Goal: Information Seeking & Learning: Find contact information

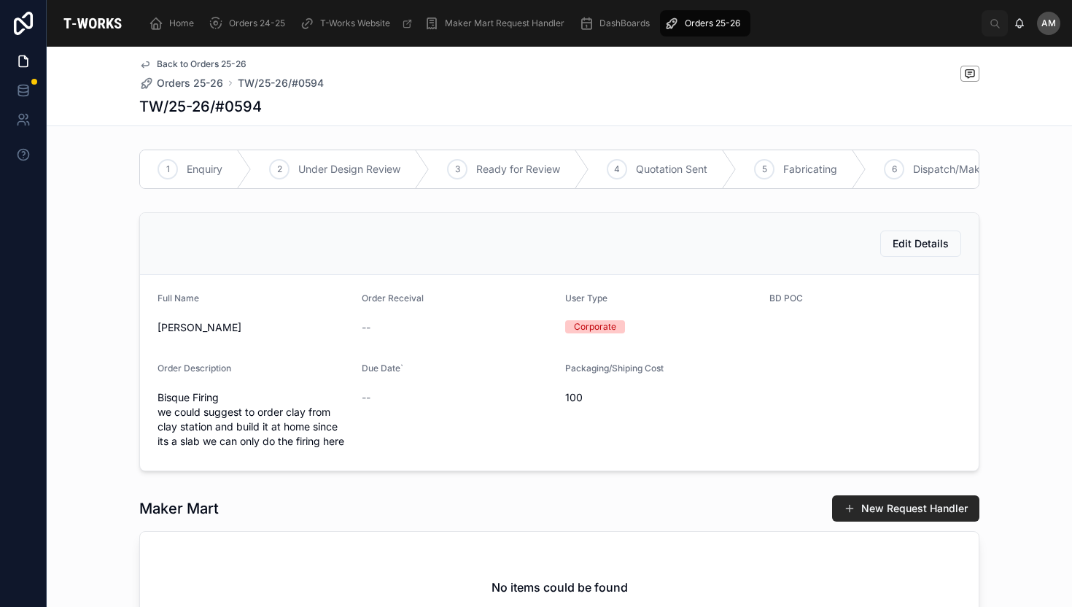
click at [707, 22] on span "Orders 25-26" at bounding box center [712, 23] width 55 height 12
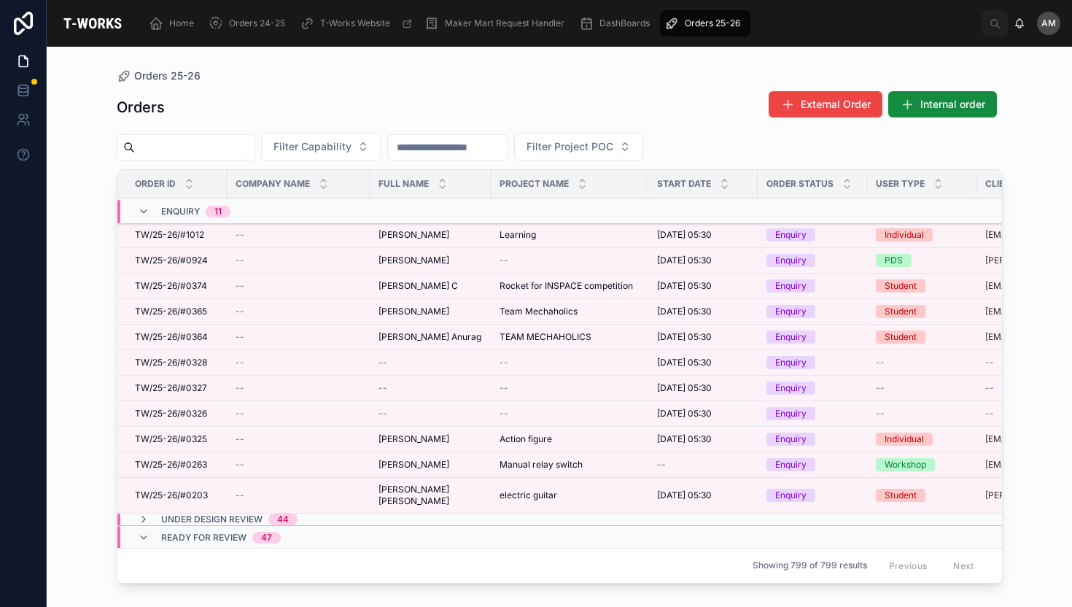
click at [518, 238] on span "Learning" at bounding box center [517, 235] width 36 height 12
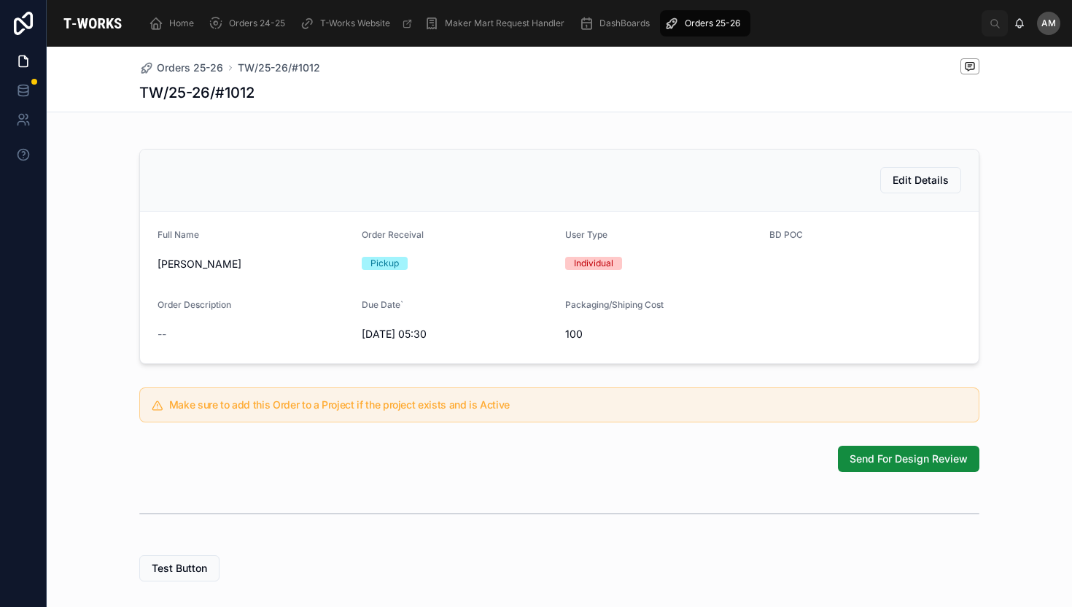
scroll to position [250, 0]
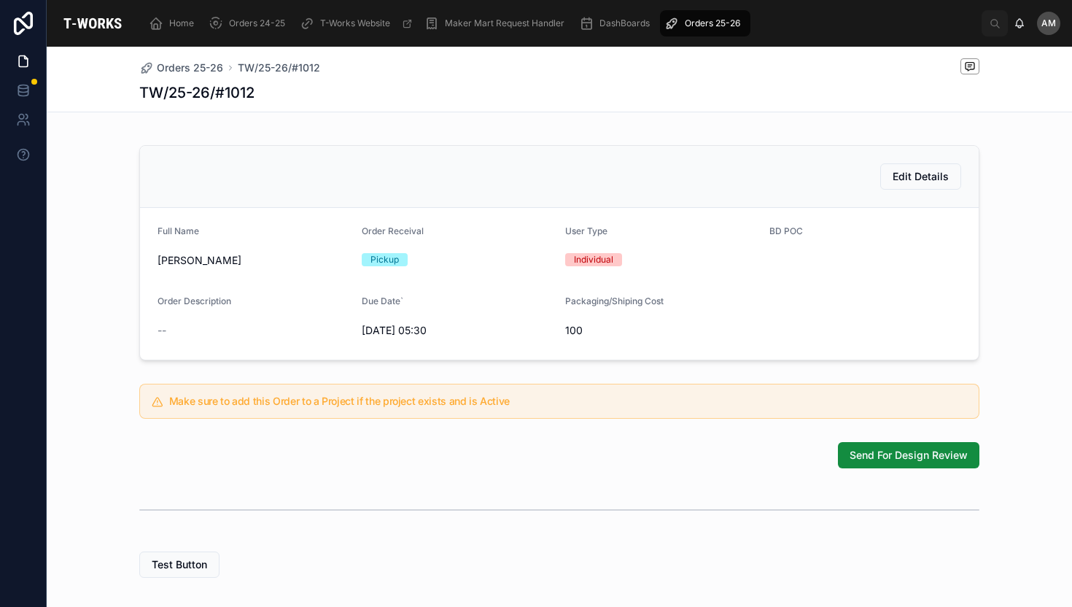
click at [190, 268] on span "[PERSON_NAME]" at bounding box center [253, 260] width 192 height 15
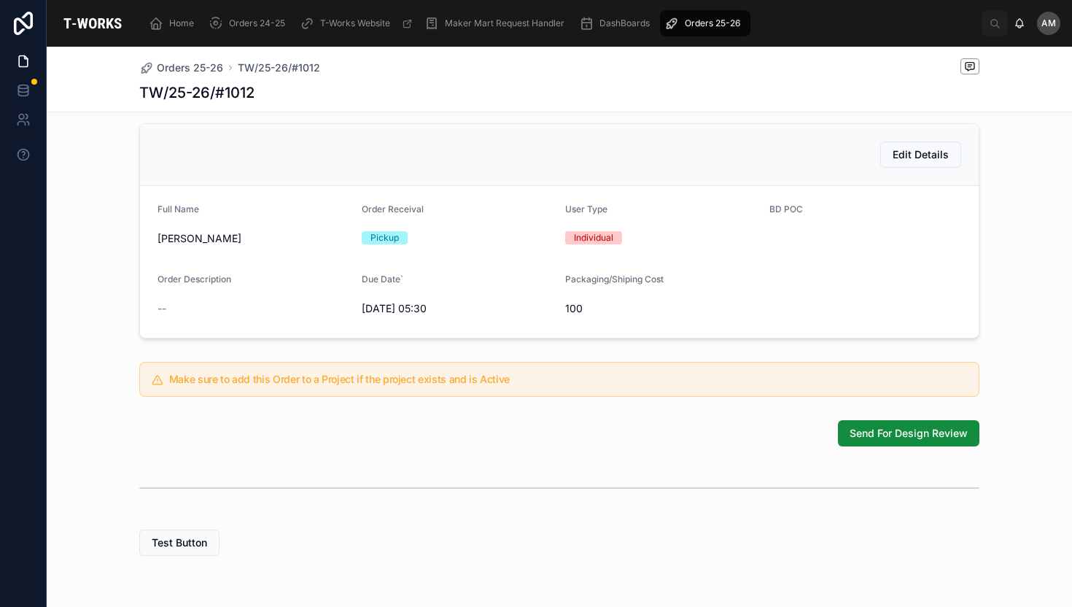
scroll to position [276, 0]
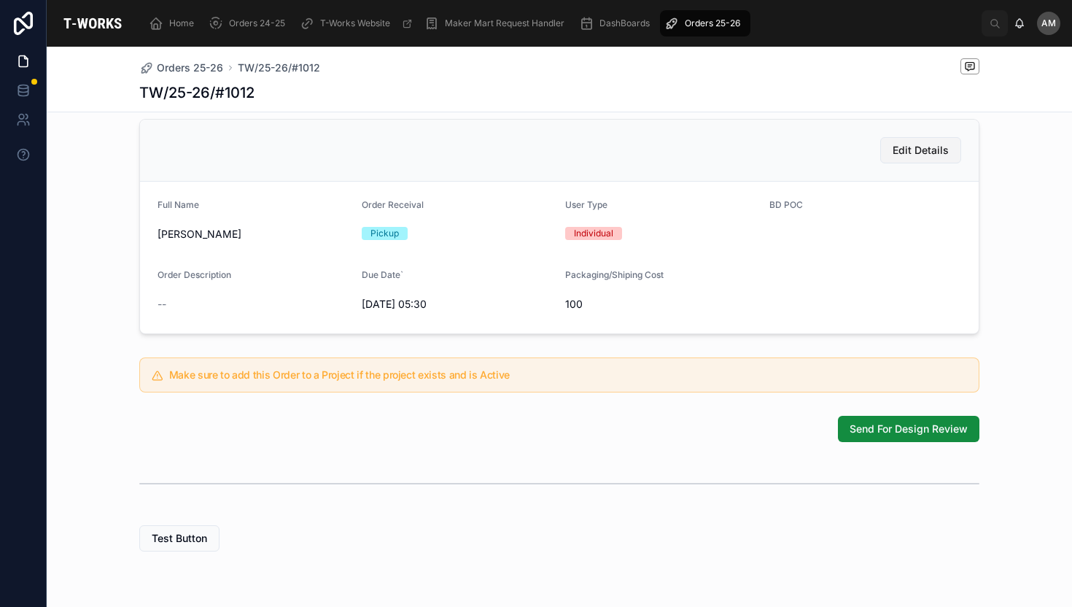
click at [922, 157] on span "Edit Details" at bounding box center [920, 150] width 56 height 15
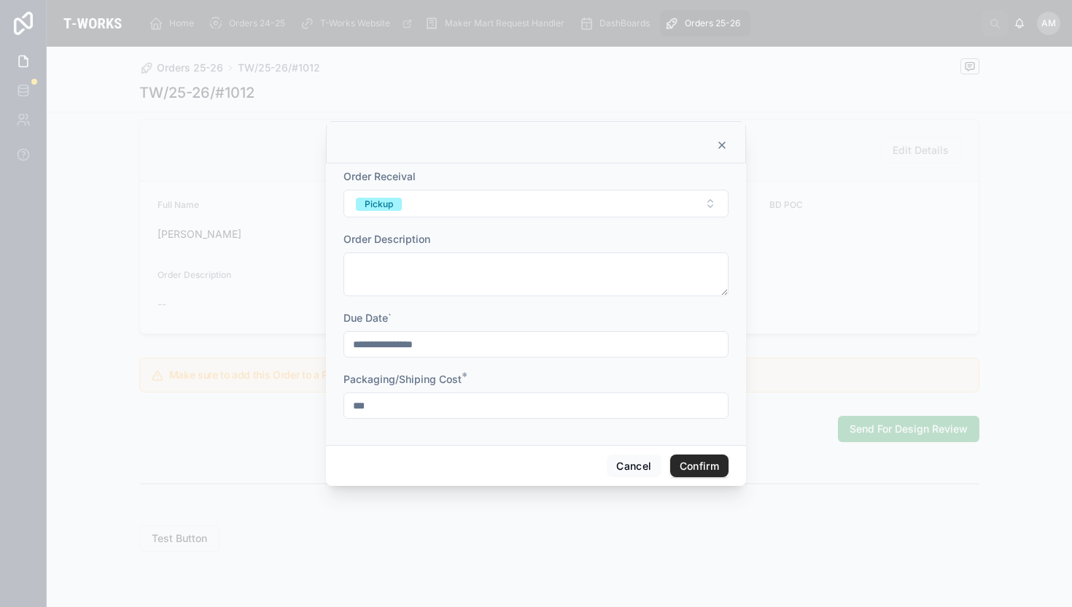
click at [726, 141] on icon at bounding box center [722, 145] width 12 height 12
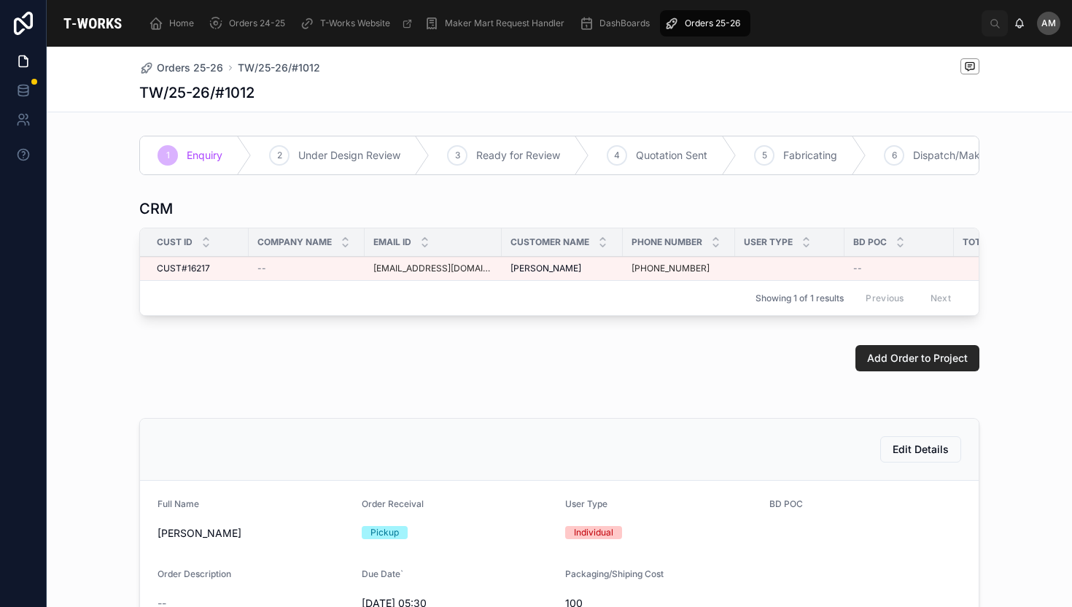
scroll to position [0, 0]
click at [526, 274] on span "[PERSON_NAME]" at bounding box center [546, 268] width 71 height 12
copy div "Gaytri [PERSON_NAME] Gaytri [PERSON_NAME]"
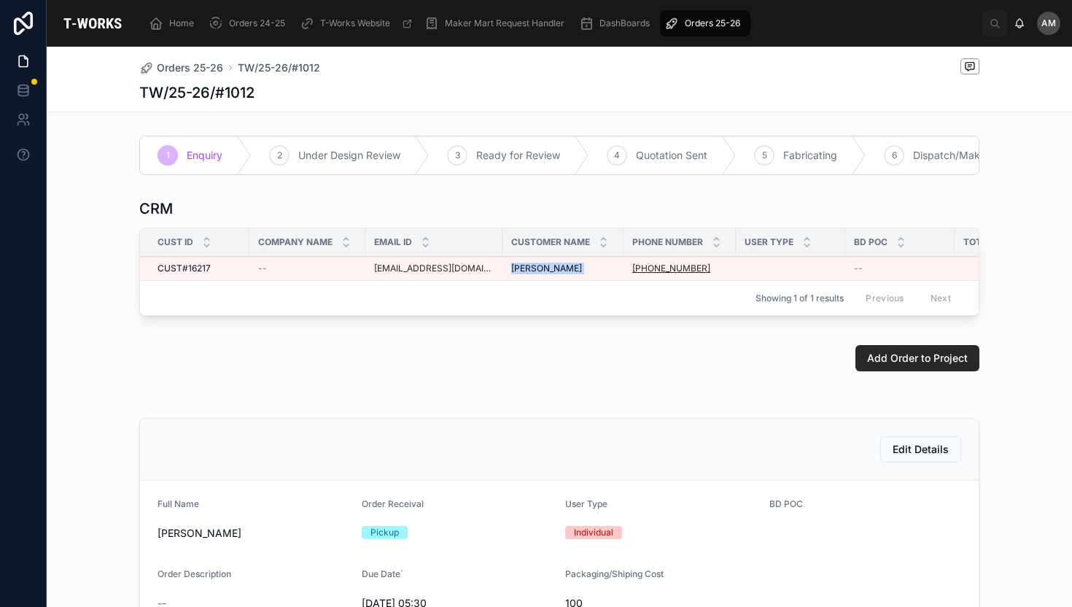
drag, startPoint x: 701, startPoint y: 279, endPoint x: 637, endPoint y: 281, distance: 65.0
click at [637, 274] on div "[PHONE_NUMBER]" at bounding box center [679, 268] width 95 height 12
copy link "88864 65500"
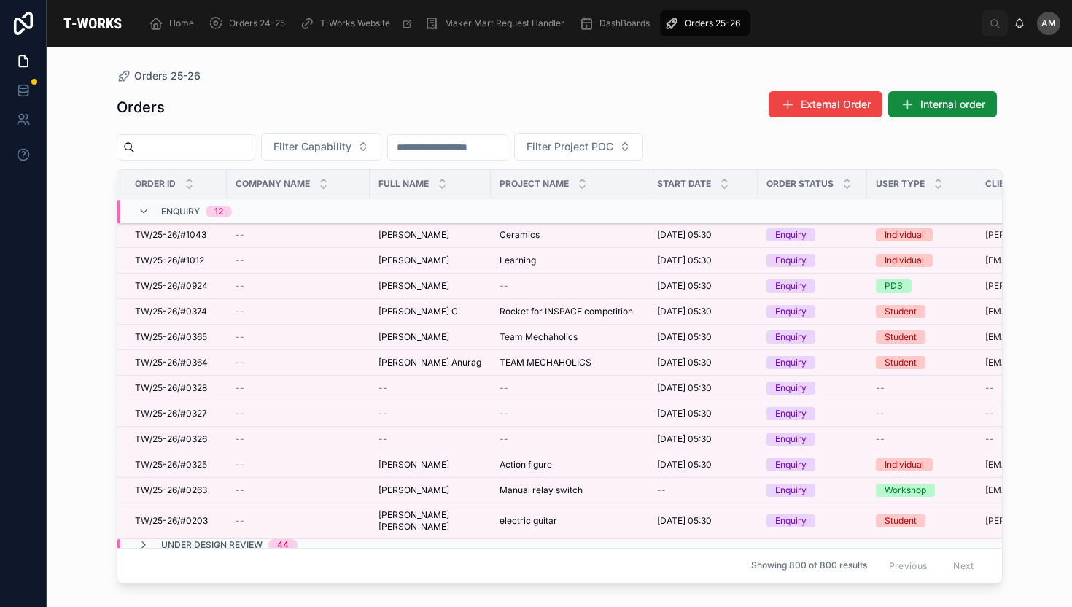
click at [373, 232] on td "[PERSON_NAME] [PERSON_NAME]" at bounding box center [430, 235] width 121 height 26
click at [389, 231] on span "[PERSON_NAME]" at bounding box center [413, 235] width 71 height 12
